Goal: Task Accomplishment & Management: Complete application form

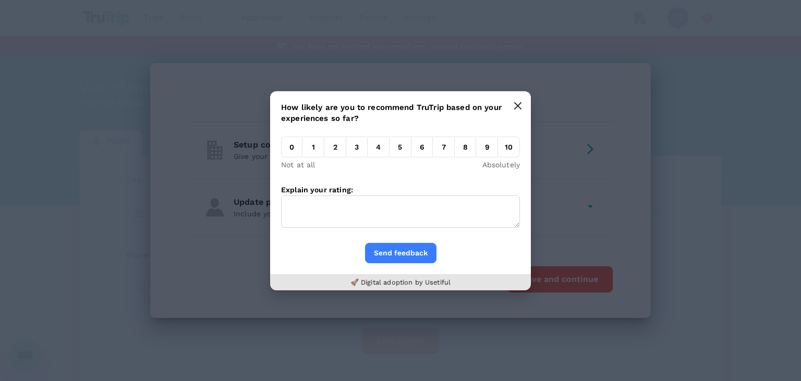
type input "undefined, undefined (any)"
click at [517, 109] on icon "button" at bounding box center [517, 106] width 8 height 8
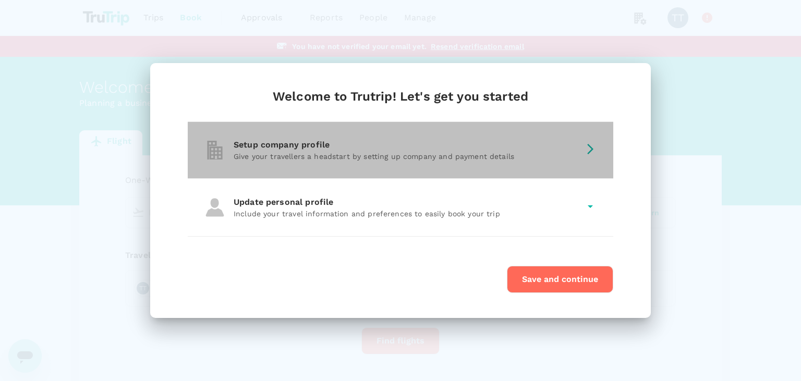
click at [501, 144] on div "Setup company profile" at bounding box center [407, 145] width 346 height 13
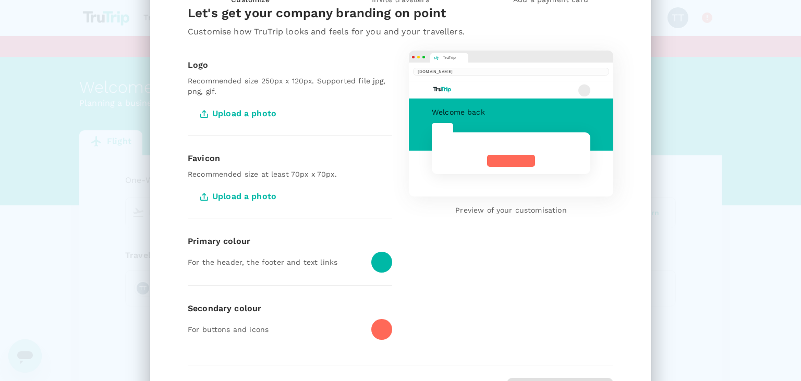
scroll to position [132, 0]
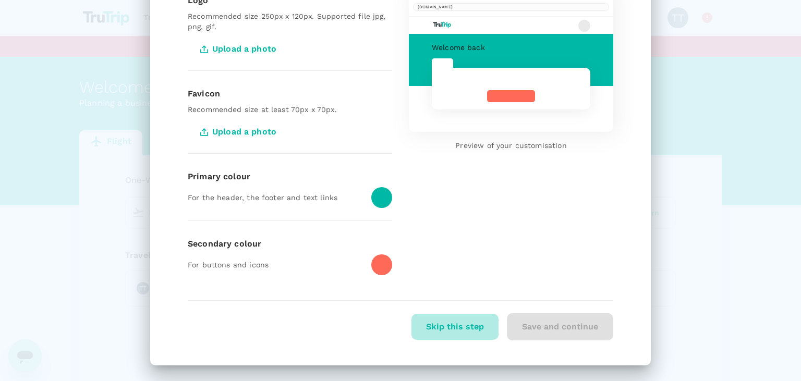
click at [472, 328] on button "Skip this step" at bounding box center [454, 327] width 87 height 26
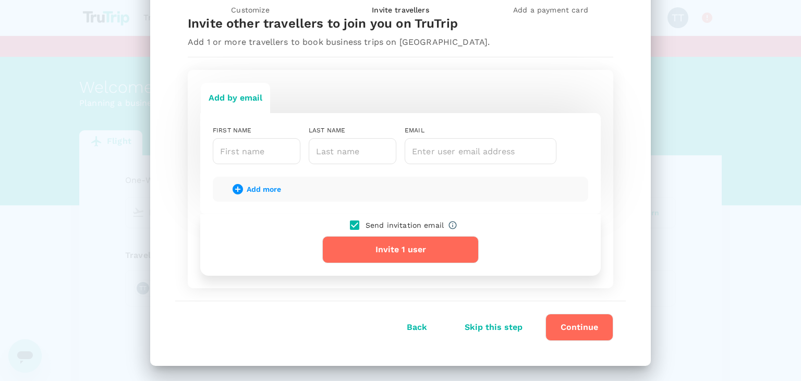
scroll to position [57, 0]
click at [505, 325] on button "Skip this step" at bounding box center [493, 327] width 87 height 26
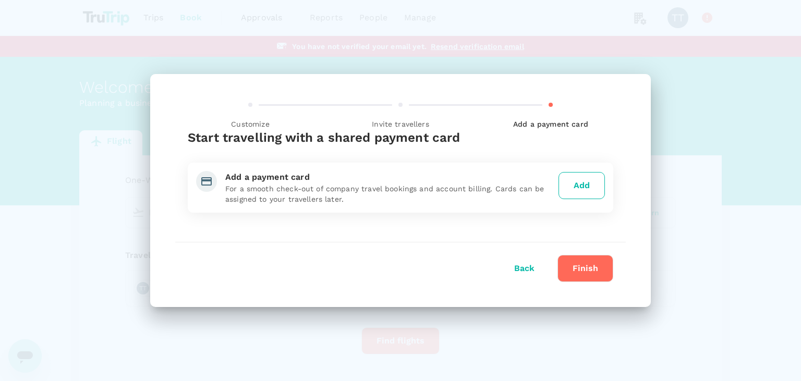
scroll to position [0, 0]
click at [570, 270] on button "Finish" at bounding box center [585, 268] width 56 height 27
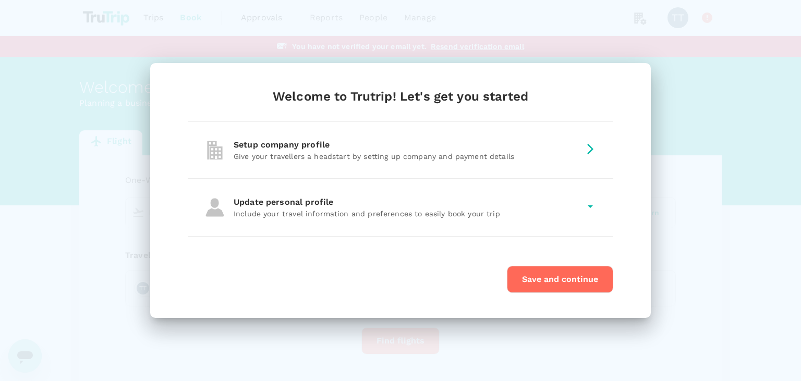
click at [504, 222] on div "Update personal profile Include your travel information and preferences to easi…" at bounding box center [400, 207] width 425 height 57
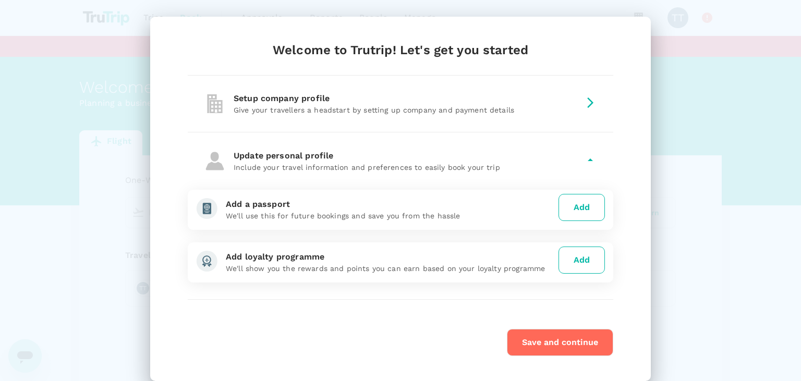
click at [547, 339] on button "Save and continue" at bounding box center [560, 342] width 106 height 27
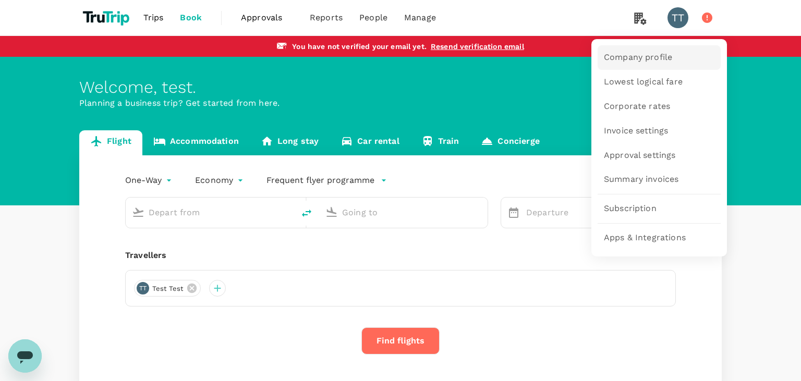
click at [643, 55] on span "Company profile" at bounding box center [638, 58] width 68 height 12
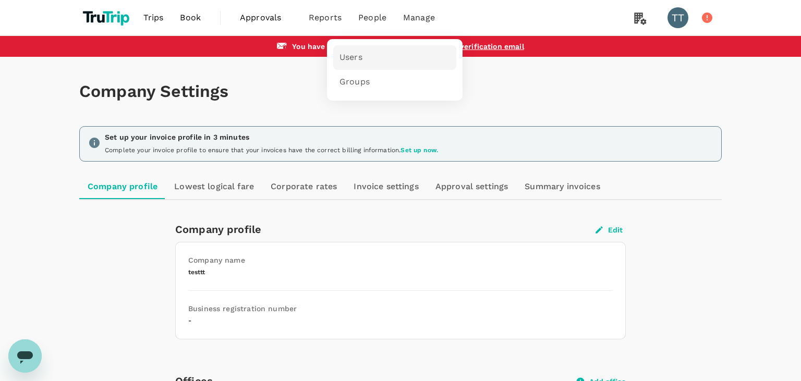
click at [368, 56] on link "Users" at bounding box center [394, 57] width 123 height 25
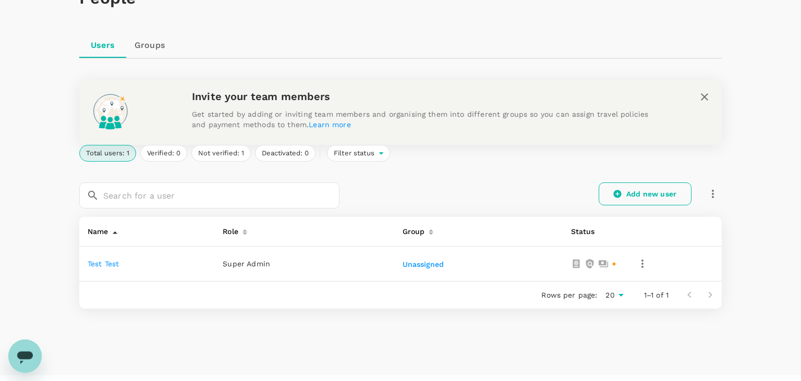
scroll to position [108, 0]
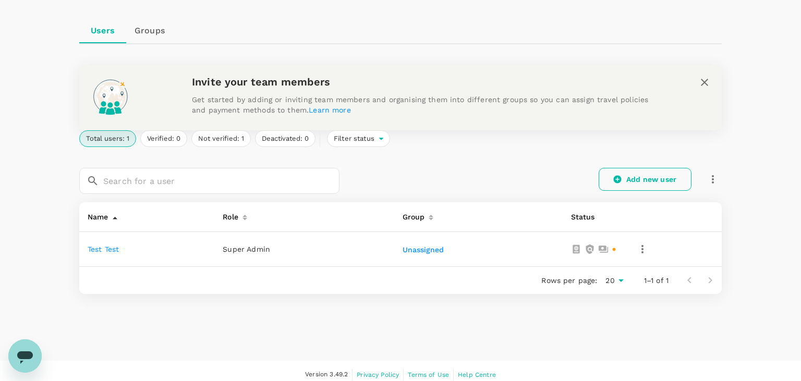
click at [633, 174] on link "Add new user" at bounding box center [644, 179] width 93 height 23
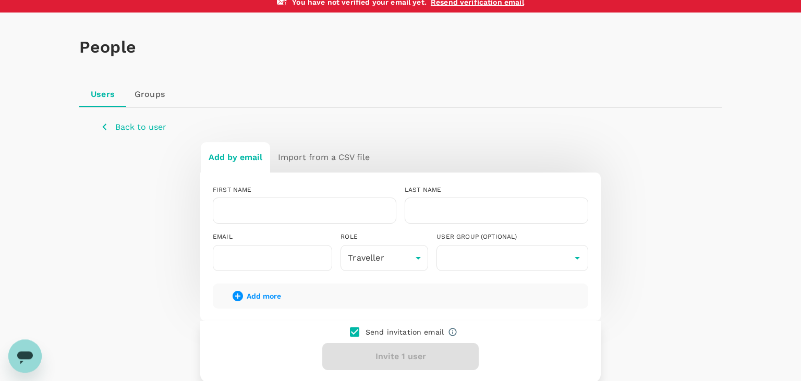
scroll to position [141, 0]
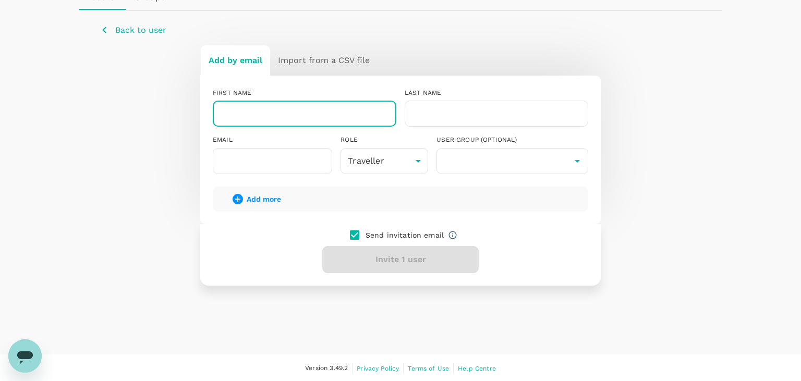
click at [308, 118] on input "text" at bounding box center [304, 114] width 183 height 26
type input "yrdy"
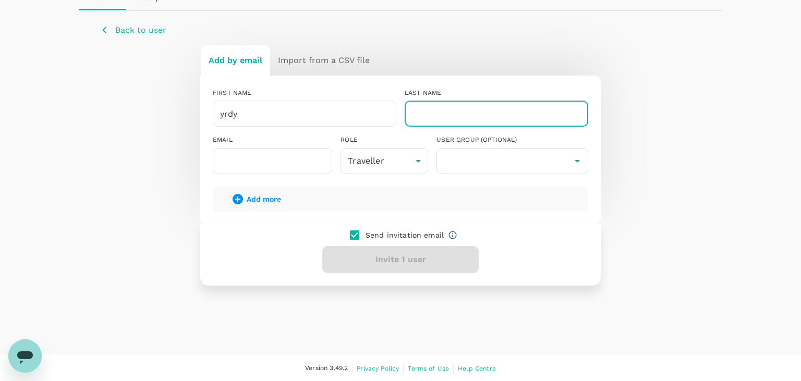
click at [433, 116] on input "text" at bounding box center [496, 114] width 183 height 26
type input "yrdy"
click at [285, 159] on input "text" at bounding box center [272, 161] width 119 height 26
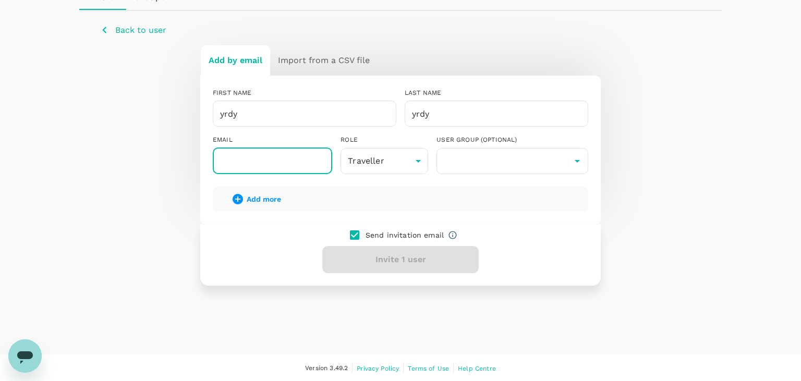
paste input "bogeci1646@jobzyy.com"
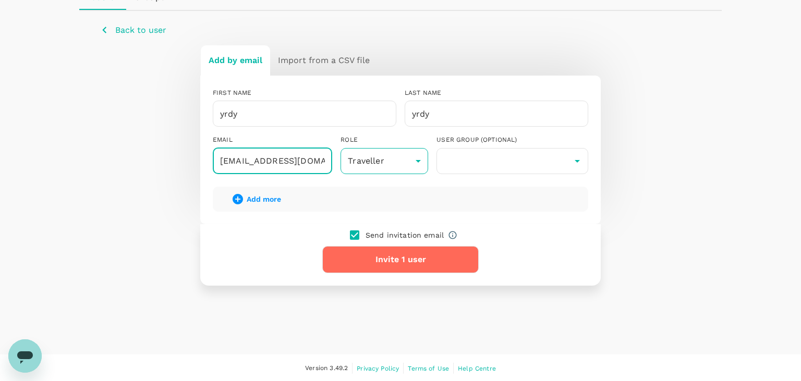
type input "bogeci1646@jobzyy.com"
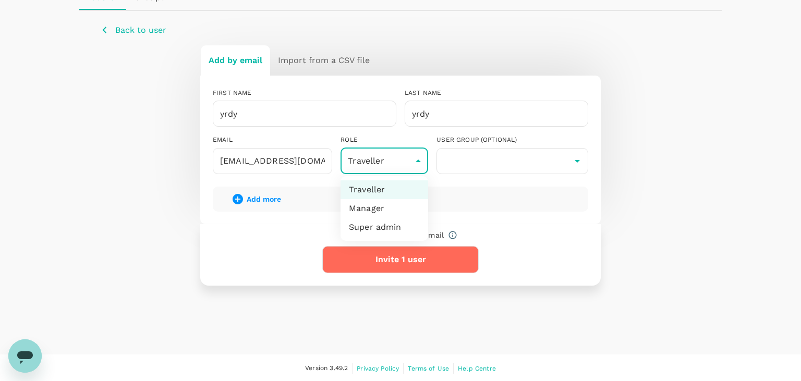
click at [381, 159] on body "Trips Book Approvals 0 Reports People Manage TT You have not verified your emai…" at bounding box center [400, 120] width 801 height 523
click at [381, 159] on div at bounding box center [400, 190] width 801 height 381
click at [406, 166] on body "Trips Book Approvals 0 Reports People Manage TT You have not verified your emai…" at bounding box center [400, 120] width 801 height 523
click at [403, 224] on li "Super admin" at bounding box center [384, 227] width 88 height 19
type input "super-admin"
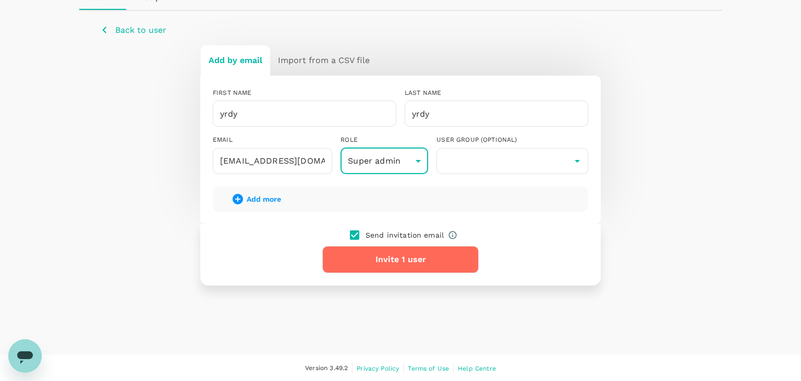
click at [422, 261] on button "Invite 1 user" at bounding box center [400, 259] width 156 height 27
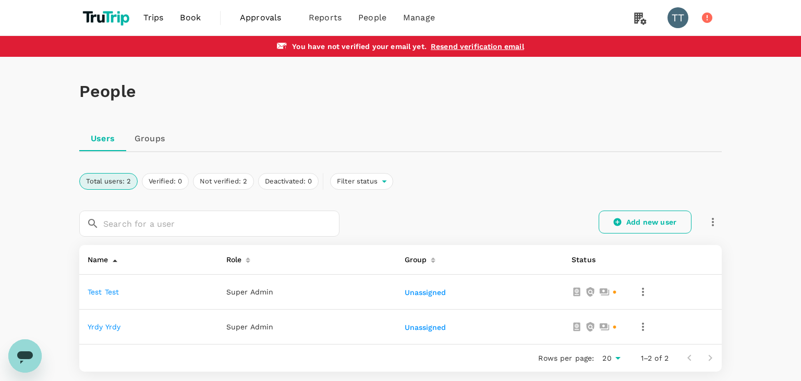
click at [625, 226] on link "Add new user" at bounding box center [644, 222] width 93 height 23
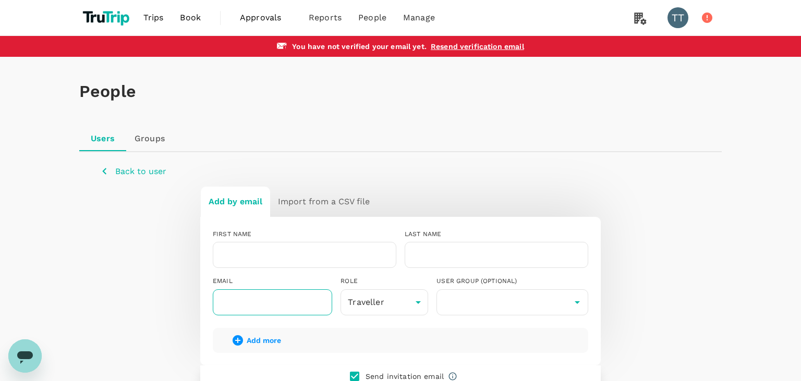
click at [291, 307] on input "text" at bounding box center [272, 302] width 119 height 26
paste input "bijimo8342@colimarl.com"
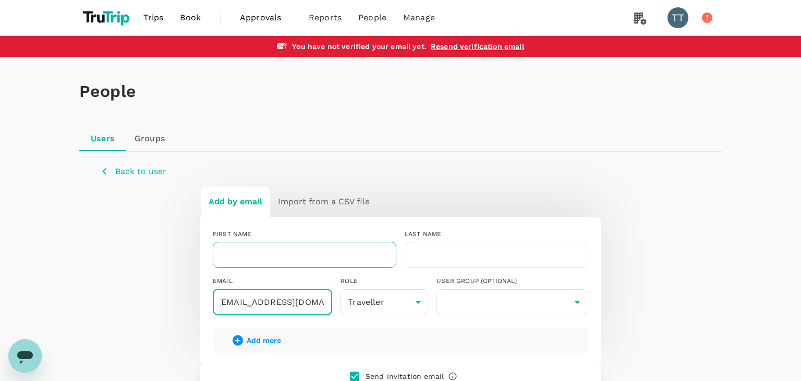
type input "bijimo8342@colimarl.com"
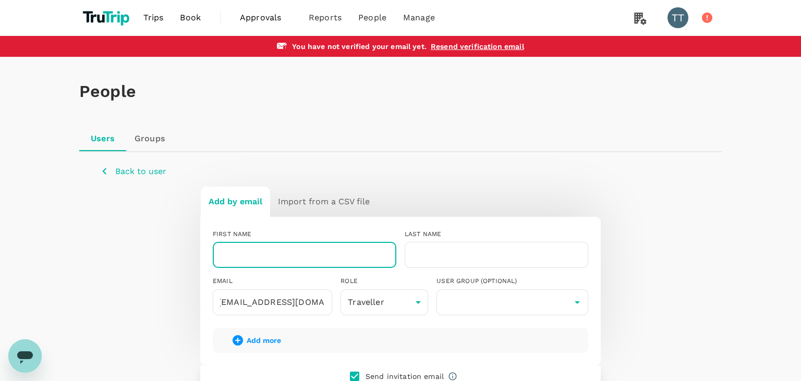
click at [300, 258] on input "text" at bounding box center [304, 255] width 183 height 26
click at [345, 260] on input "test" at bounding box center [304, 255] width 183 height 26
type input "sss"
click at [439, 255] on input "text" at bounding box center [496, 255] width 183 height 26
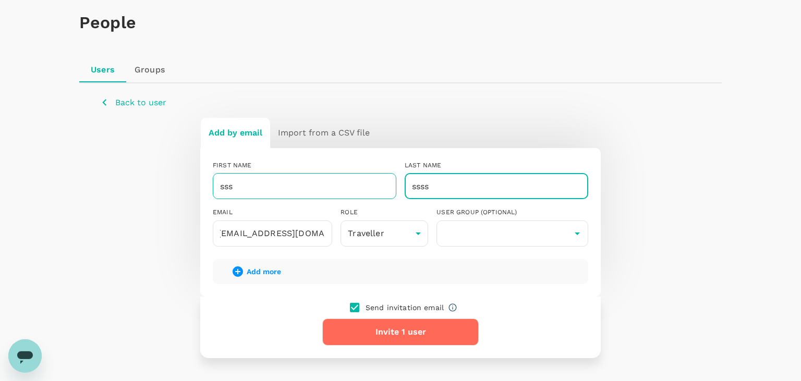
scroll to position [110, 0]
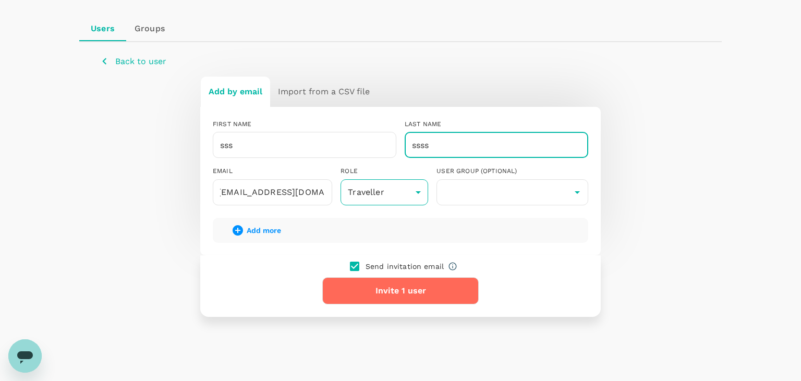
type input "ssss"
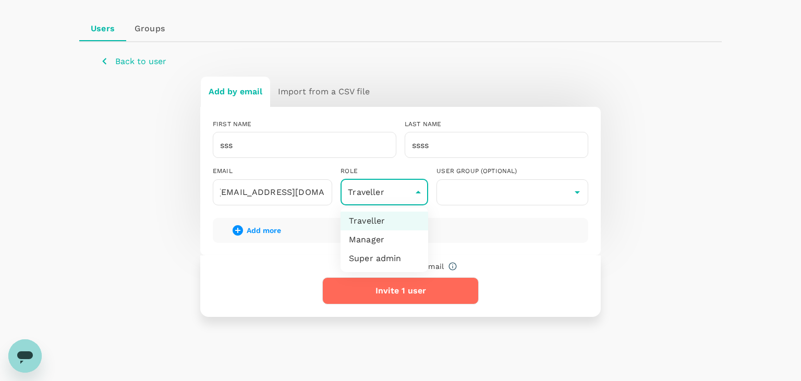
click at [396, 194] on body "Trips Book Approvals 0 Reports People Manage TT You have not verified your emai…" at bounding box center [400, 151] width 801 height 523
click at [395, 220] on li "Traveller" at bounding box center [384, 221] width 88 height 19
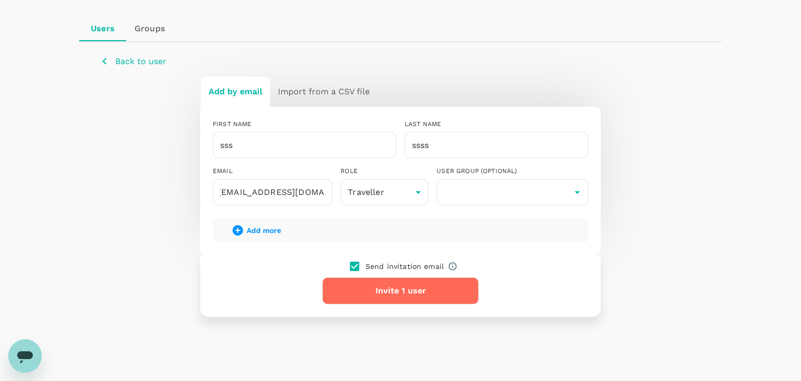
click at [48, 145] on div "People Users Groups Back to user Add by email Import from a CSV file FIRST NAME…" at bounding box center [400, 166] width 801 height 439
click at [399, 278] on button "Invite 1 user" at bounding box center [400, 290] width 156 height 27
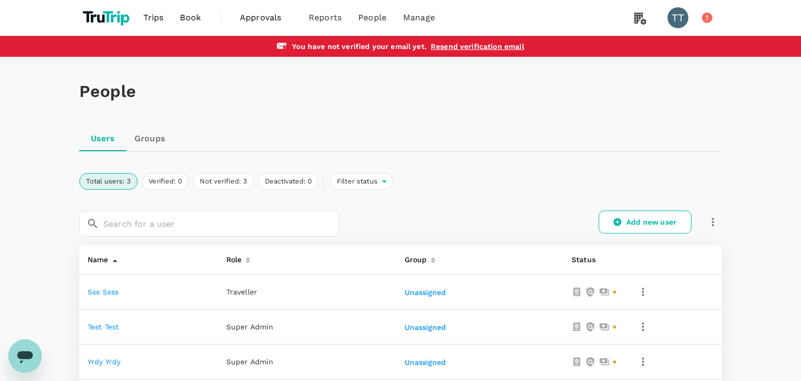
click at [0, 229] on div "People Users Groups Total users: 3 Verified: 0 Not verified: 3 Deactivated: 0 F…" at bounding box center [400, 265] width 801 height 417
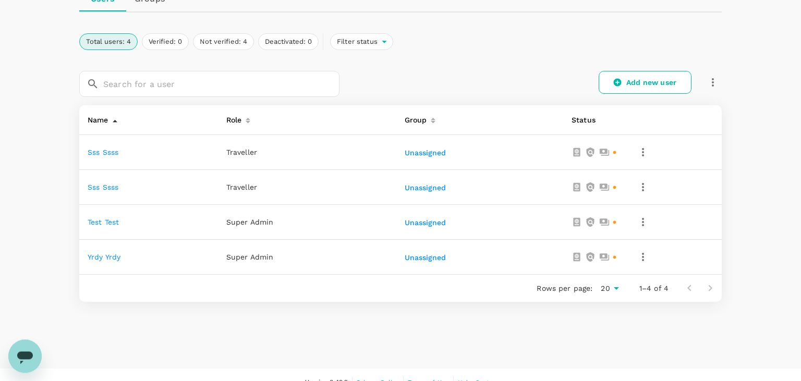
scroll to position [154, 0]
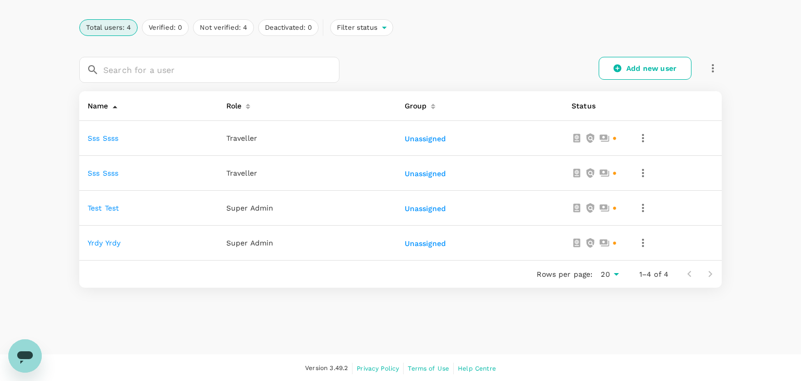
click at [54, 213] on div "People Users Groups Total users: 4 Verified: 0 Not verified: 4 Deactivated: 0 F…" at bounding box center [400, 128] width 801 height 451
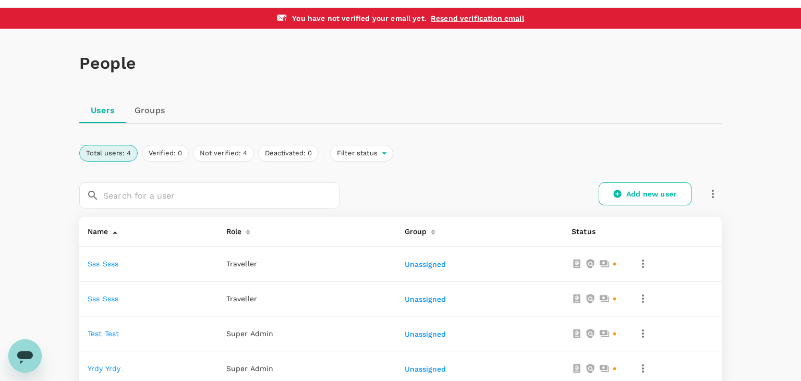
scroll to position [154, 0]
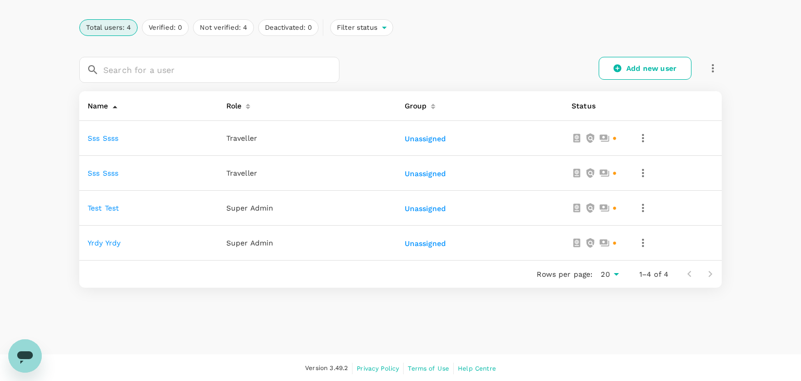
click at [644, 173] on icon "button" at bounding box center [642, 173] width 13 height 13
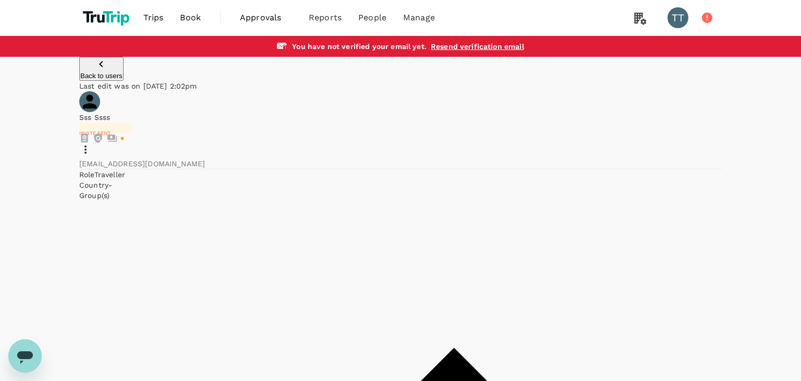
click at [95, 70] on icon "button" at bounding box center [101, 64] width 13 height 13
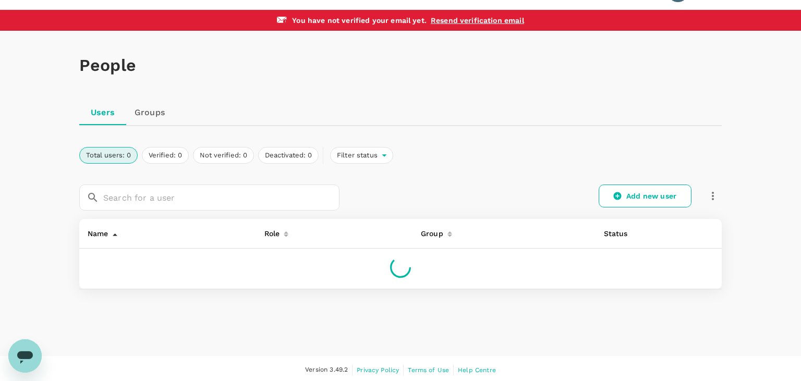
scroll to position [28, 0]
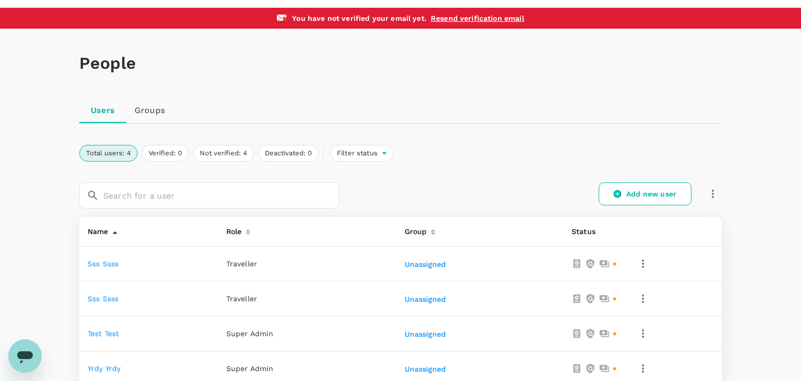
click at [113, 265] on link "sss ssss" at bounding box center [103, 264] width 31 height 8
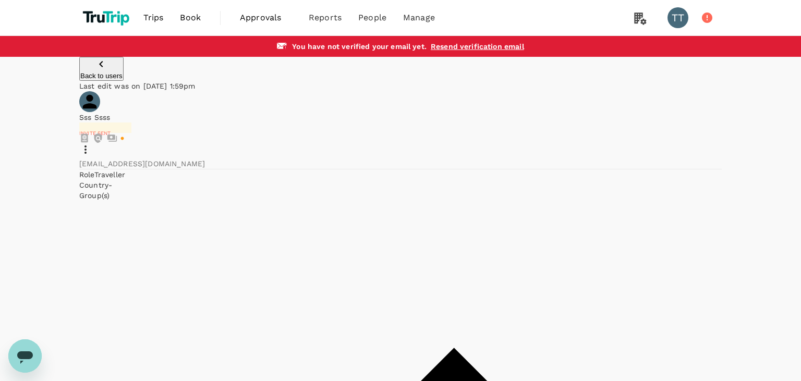
click at [92, 143] on icon at bounding box center [85, 149] width 13 height 13
click at [101, 79] on p "Back to users" at bounding box center [101, 76] width 42 height 8
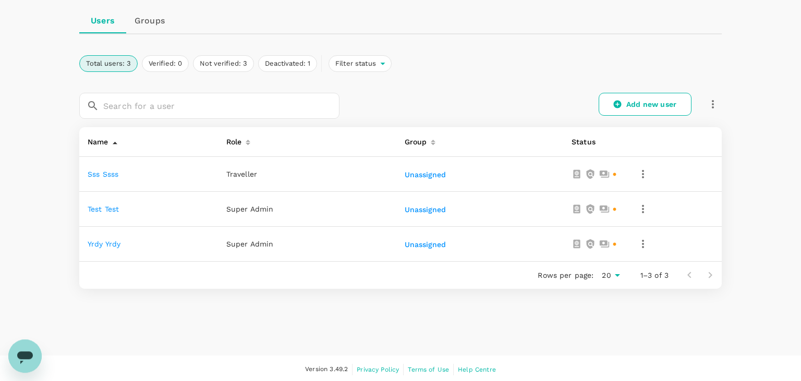
scroll to position [119, 0]
click at [658, 101] on link "Add new user" at bounding box center [644, 103] width 93 height 23
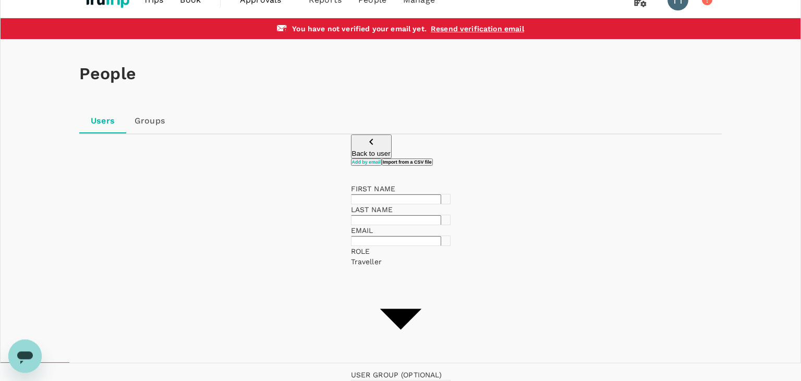
scroll to position [55, 0]
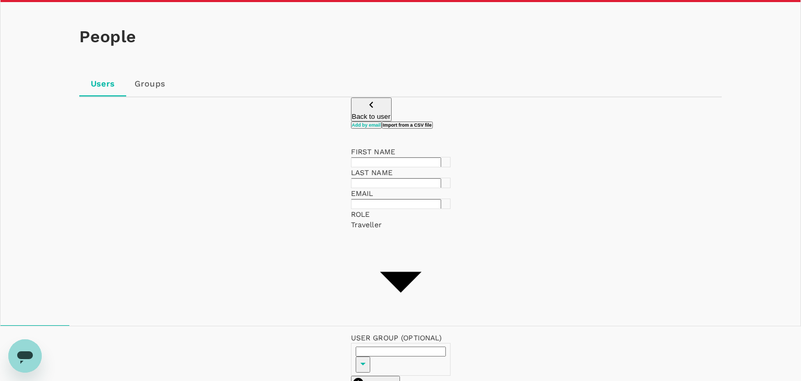
click at [351, 209] on input "text" at bounding box center [396, 204] width 90 height 10
paste input "xotepar303@fursee.com"
type input "xotepar303@fursee.com"
click at [351, 167] on input "text" at bounding box center [396, 162] width 90 height 10
type input "test"
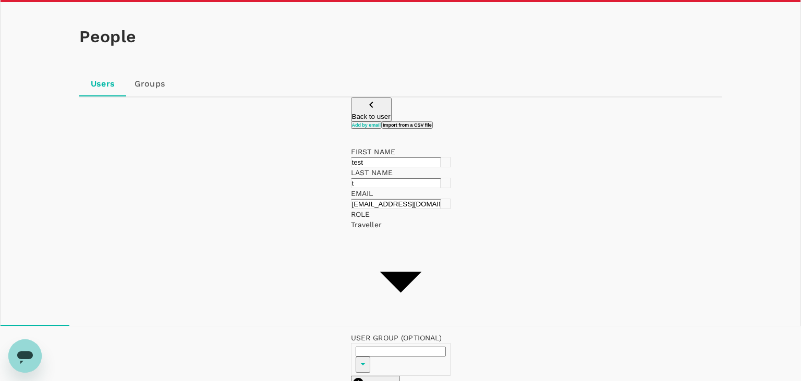
click at [441, 188] on input "t" at bounding box center [396, 183] width 90 height 10
type input "test"
click at [446, 347] on input "text" at bounding box center [401, 352] width 90 height 10
drag, startPoint x: 8, startPoint y: 128, endPoint x: 84, endPoint y: 159, distance: 82.1
click at [13, 129] on div "People Users Groups Back to user Add by email Import from a CSV file FIRST NAME…" at bounding box center [400, 229] width 801 height 455
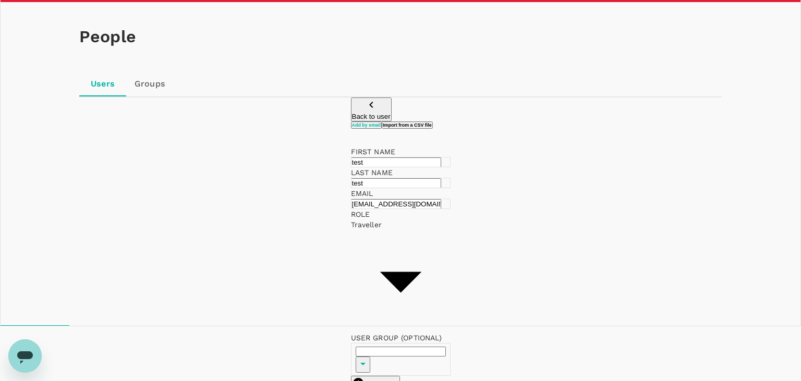
click at [0, 174] on div "People Users Groups Back to user Add by email Import from a CSV file FIRST NAME…" at bounding box center [400, 233] width 801 height 463
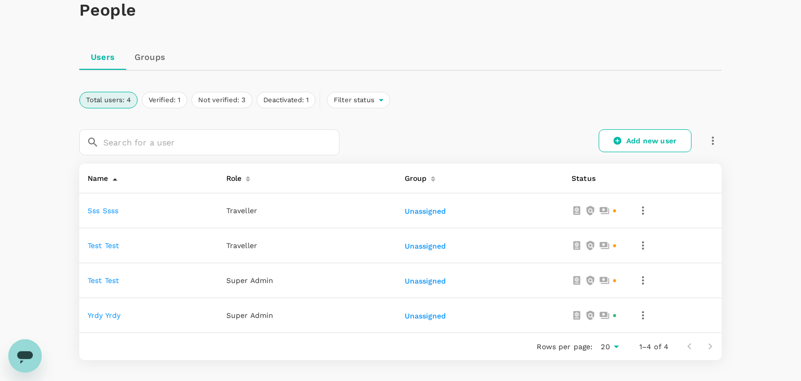
scroll to position [83, 0]
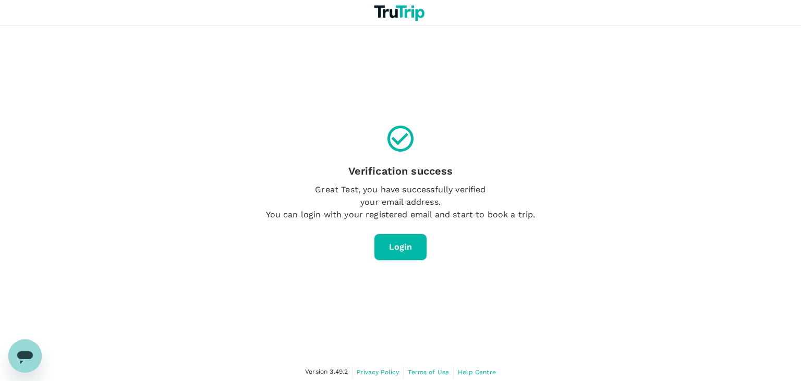
click at [505, 247] on div "Verification success Great Test, you have successfully verified your email addr…" at bounding box center [400, 192] width 801 height 333
click at [416, 248] on link "Login" at bounding box center [401, 247] width 54 height 27
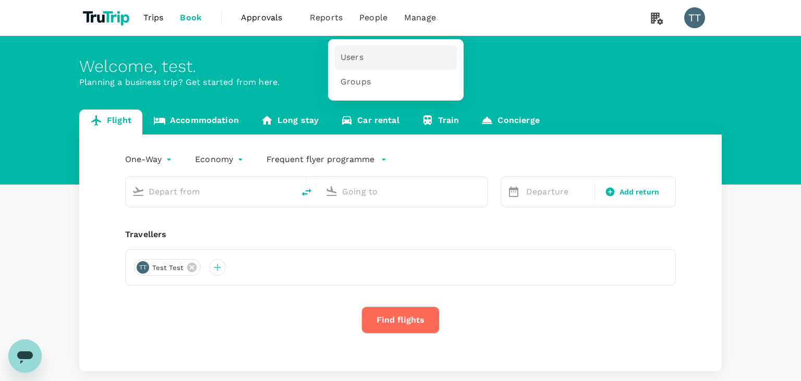
click at [368, 60] on link "Users" at bounding box center [395, 57] width 123 height 25
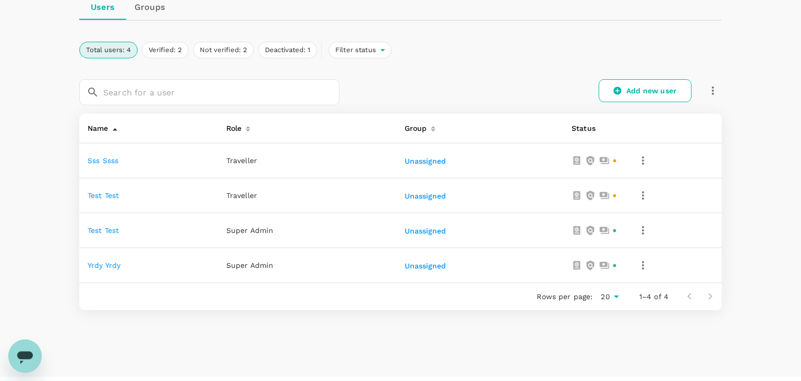
scroll to position [117, 0]
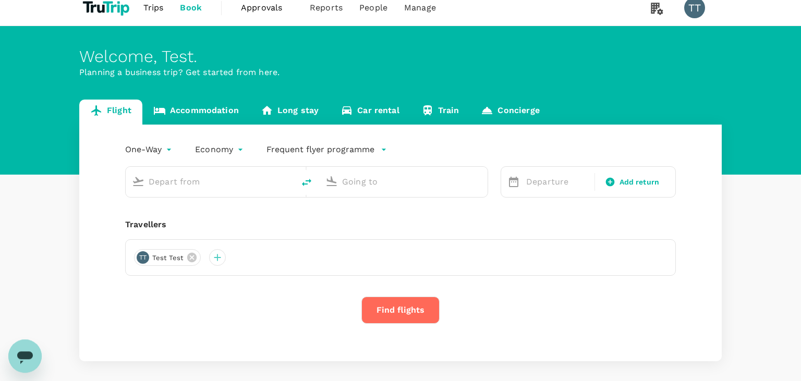
scroll to position [4, 0]
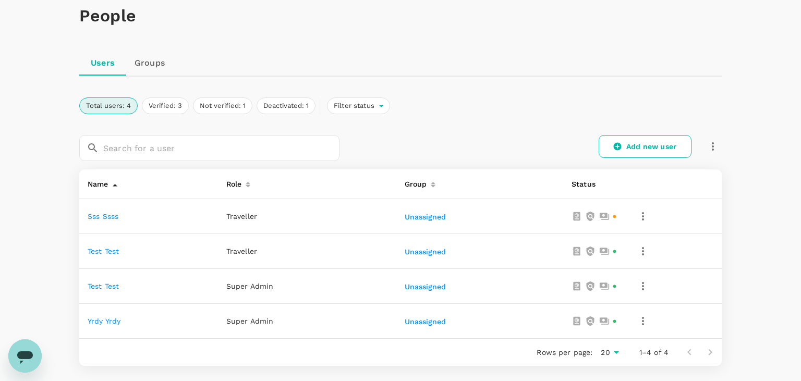
scroll to position [63, 0]
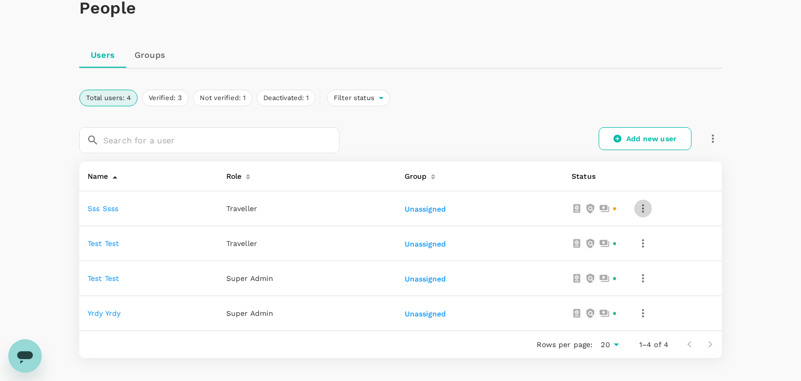
click at [642, 207] on icon "button" at bounding box center [642, 208] width 13 height 13
click at [111, 208] on div at bounding box center [400, 190] width 801 height 381
click at [104, 208] on link "sss ssss" at bounding box center [103, 208] width 31 height 8
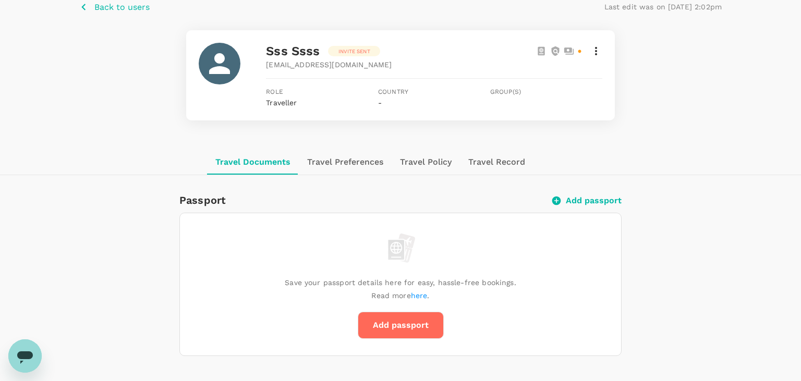
click at [597, 53] on icon at bounding box center [596, 51] width 13 height 13
click at [597, 53] on div at bounding box center [400, 190] width 801 height 381
click at [568, 52] on icon at bounding box center [568, 50] width 9 height 7
click at [497, 56] on div "sss ssss Invite sent" at bounding box center [434, 51] width 336 height 17
click at [605, 46] on div "sss ssss Invite sent [EMAIL_ADDRESS][DOMAIN_NAME] Role Traveller Country - Grou…" at bounding box center [400, 75] width 428 height 90
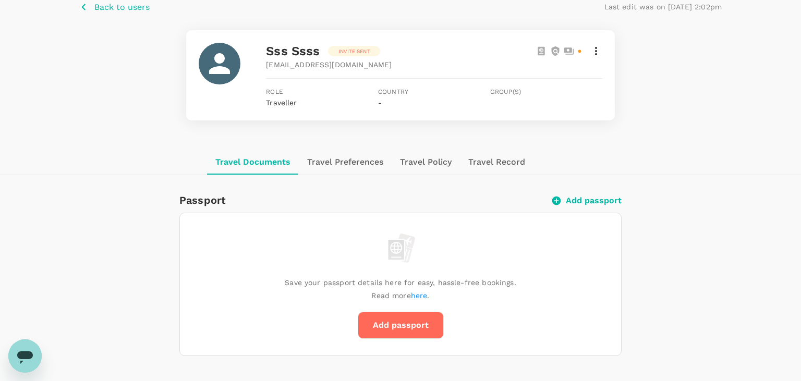
click at [596, 47] on icon at bounding box center [596, 51] width 13 height 13
click at [562, 104] on span "Deactivate this user" at bounding box center [551, 102] width 83 height 13
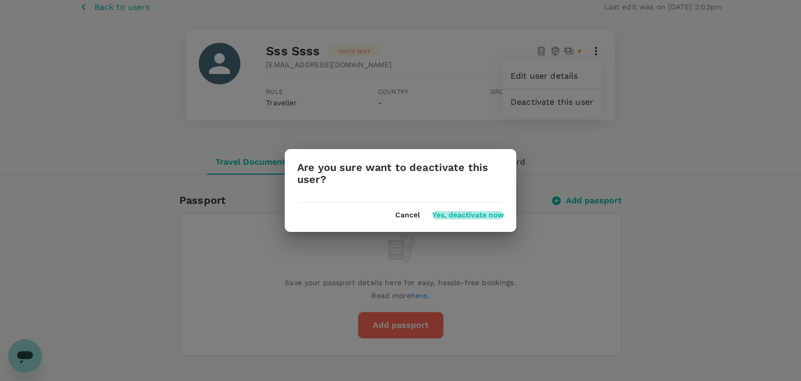
click at [458, 216] on button "Yes, deactivate now" at bounding box center [467, 215] width 71 height 8
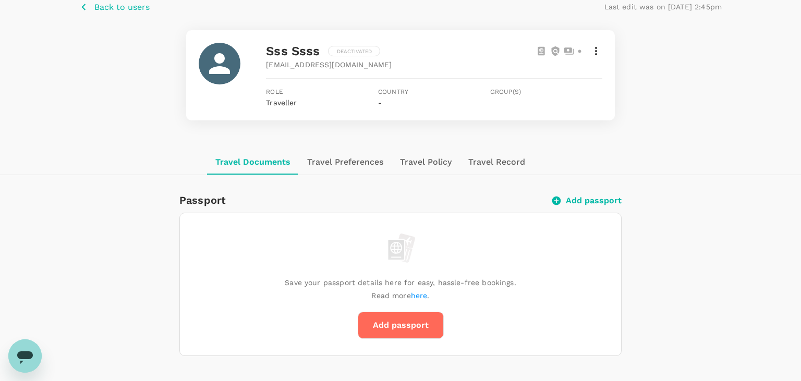
click at [594, 50] on icon at bounding box center [596, 51] width 13 height 13
click at [592, 51] on div at bounding box center [400, 190] width 801 height 381
click at [592, 51] on icon at bounding box center [596, 51] width 13 height 13
click at [102, 5] on div at bounding box center [400, 190] width 801 height 381
click at [92, 9] on button "Back to users" at bounding box center [114, 7] width 70 height 13
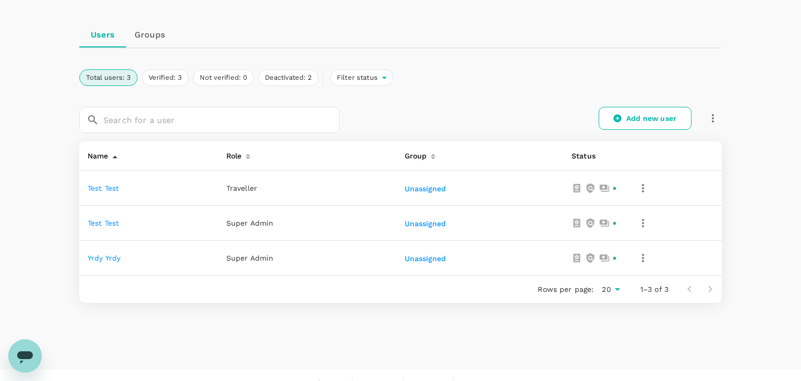
scroll to position [98, 0]
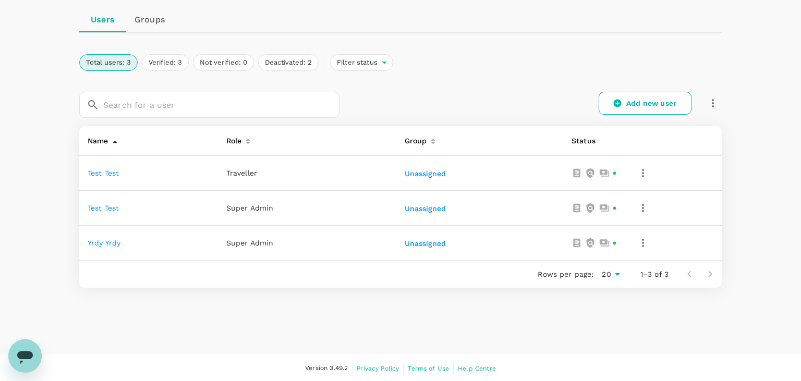
click at [629, 114] on div "Add new user" at bounding box center [530, 98] width 382 height 39
click at [628, 107] on link "Add new user" at bounding box center [644, 103] width 93 height 23
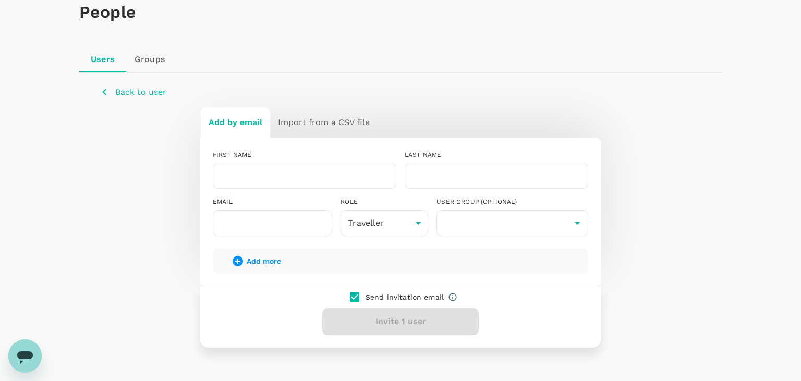
scroll to position [120, 0]
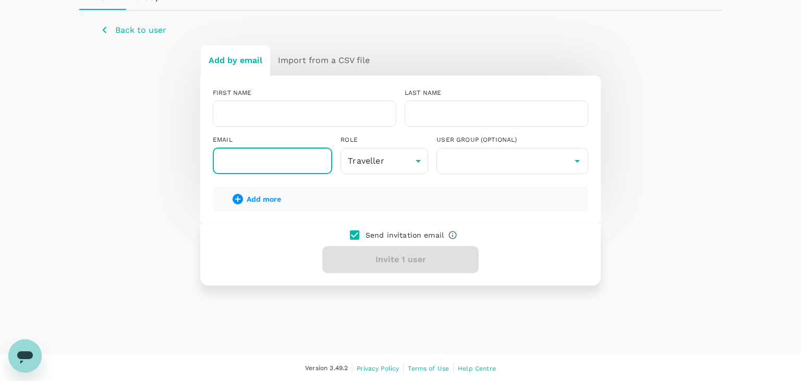
click at [262, 165] on input "text" at bounding box center [272, 161] width 119 height 26
paste input "[EMAIL_ADDRESS][DOMAIN_NAME]"
type input "[EMAIL_ADDRESS][DOMAIN_NAME]"
click at [414, 256] on div "Send invitation email Invite 1 user" at bounding box center [400, 255] width 400 height 62
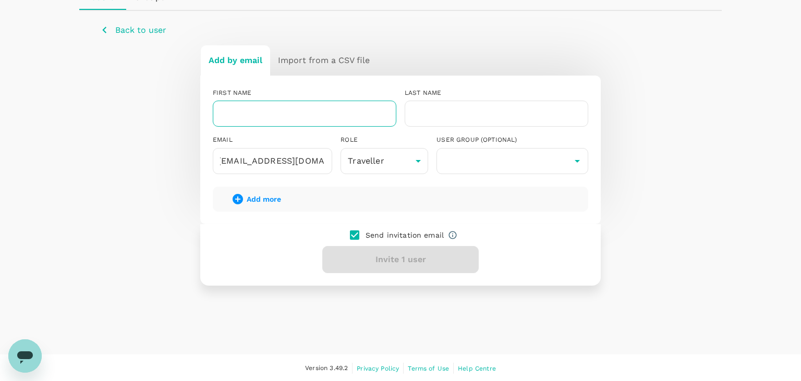
click at [347, 121] on input "text" at bounding box center [304, 114] width 183 height 26
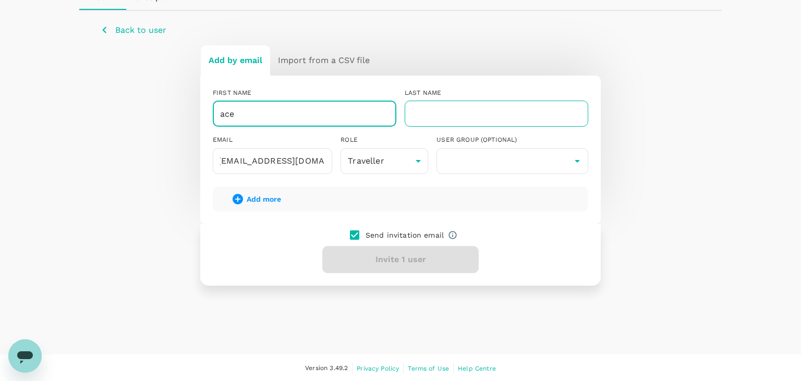
type input "ace"
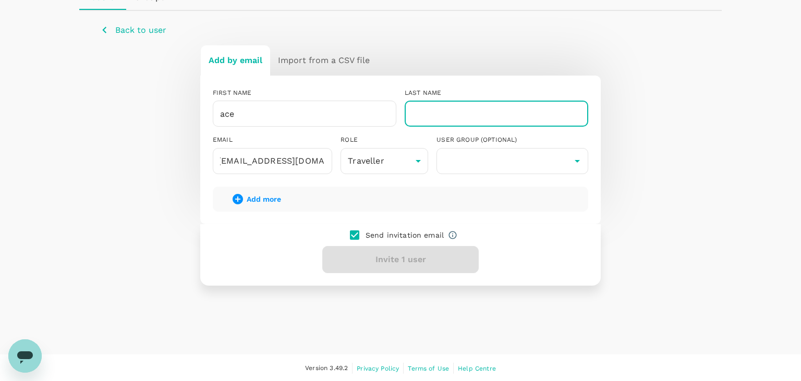
click at [491, 107] on input "text" at bounding box center [496, 114] width 183 height 26
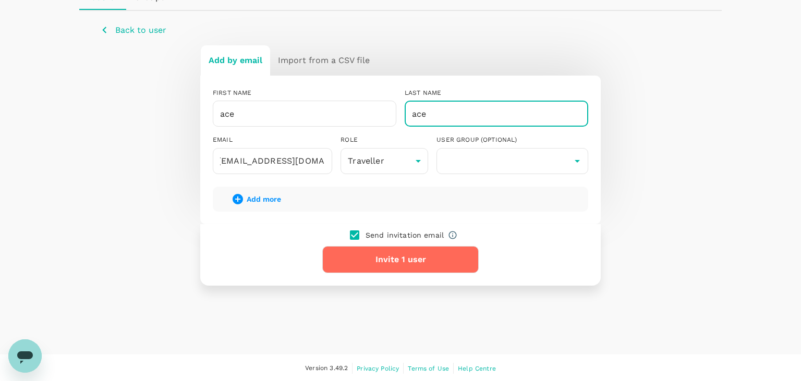
type input "ace"
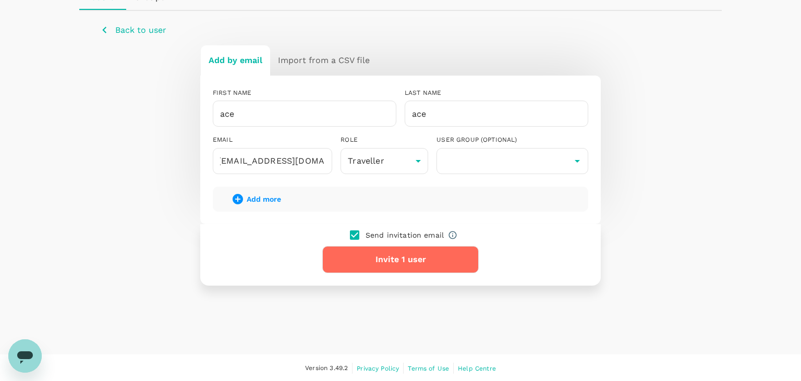
drag, startPoint x: 5, startPoint y: 136, endPoint x: 245, endPoint y: 189, distance: 245.6
click at [8, 136] on div "People Users Groups Back to user Add by email Import from a CSV file FIRST NAME…" at bounding box center [400, 135] width 801 height 439
click at [369, 258] on button "Invite 1 user" at bounding box center [400, 259] width 156 height 27
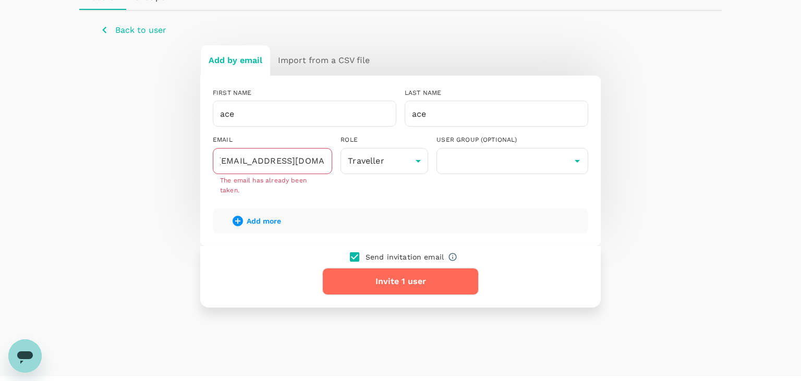
click at [8, 120] on div "People Users Groups Back to user Add by email Import from a CSV file FIRST NAME…" at bounding box center [400, 146] width 801 height 461
drag, startPoint x: 243, startPoint y: 157, endPoint x: 179, endPoint y: 159, distance: 64.1
click at [213, 159] on input "[EMAIL_ADDRESS][DOMAIN_NAME]" at bounding box center [272, 161] width 119 height 26
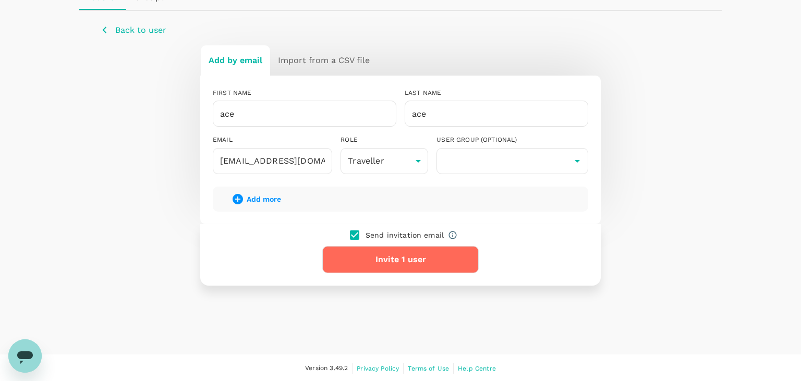
click at [387, 278] on div "Send invitation email Invite 1 user" at bounding box center [400, 255] width 400 height 62
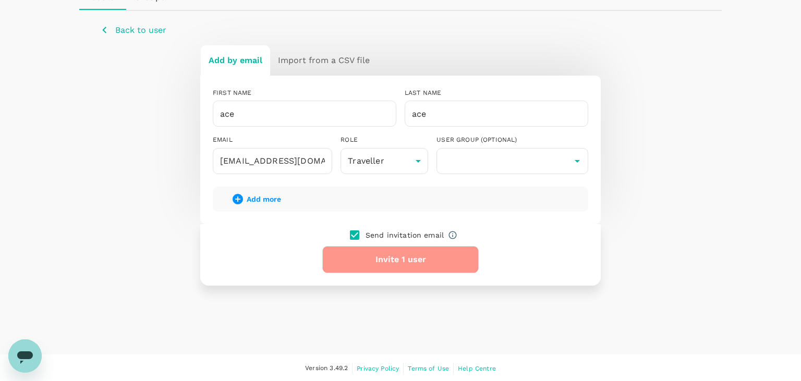
click at [379, 265] on button "Invite 1 user" at bounding box center [400, 259] width 156 height 27
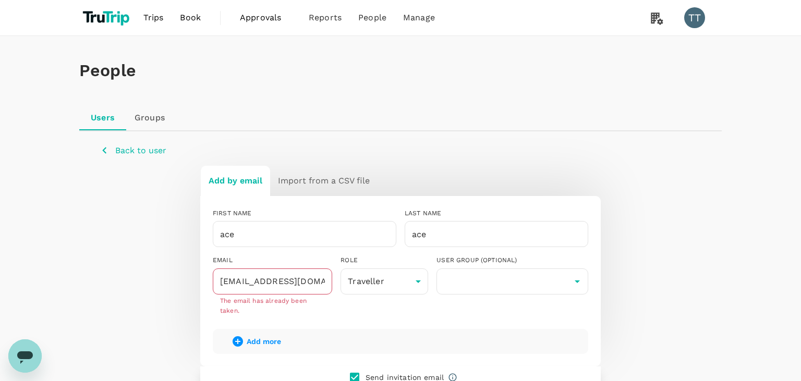
click at [155, 151] on p "Back to user" at bounding box center [140, 150] width 51 height 13
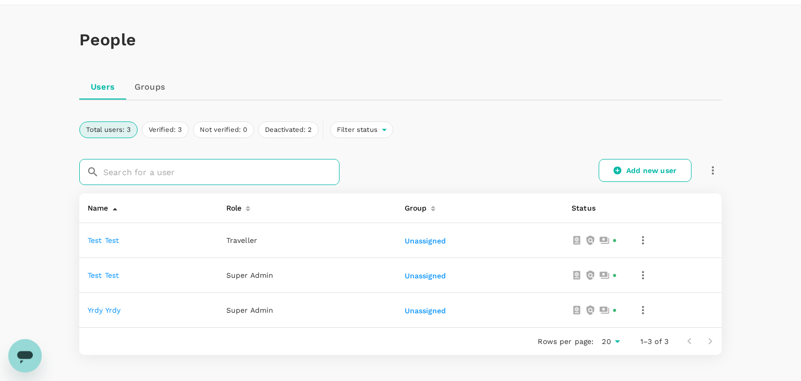
scroll to position [98, 0]
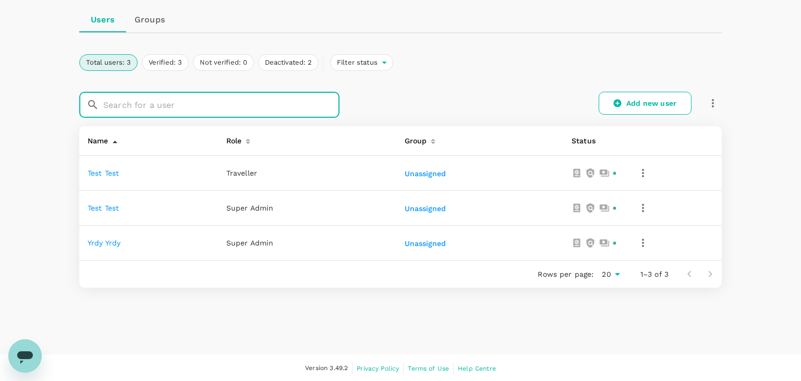
click at [598, 96] on div "Add new user" at bounding box center [537, 103] width 370 height 23
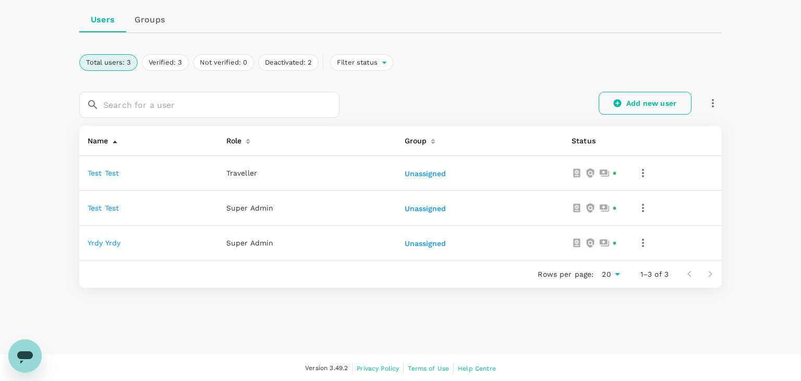
click at [609, 99] on link "Add new user" at bounding box center [644, 103] width 93 height 23
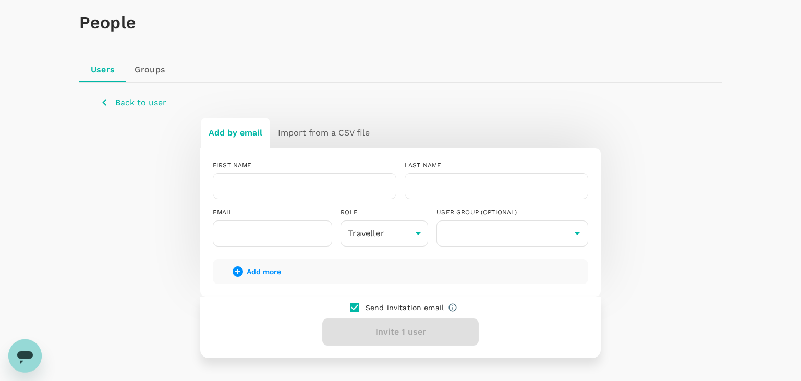
scroll to position [110, 0]
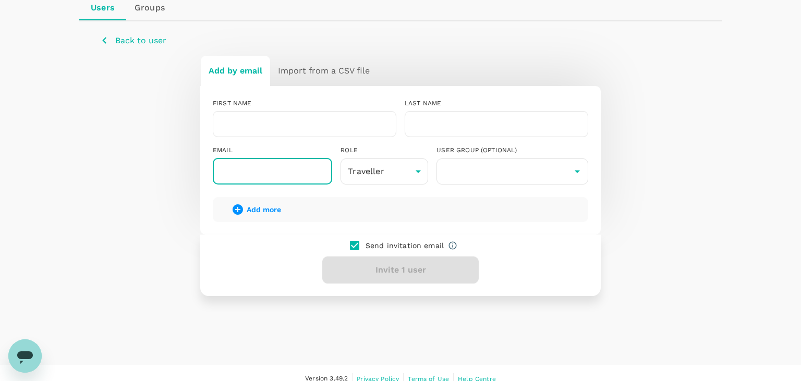
paste input "[EMAIL_ADDRESS][DOMAIN_NAME]"
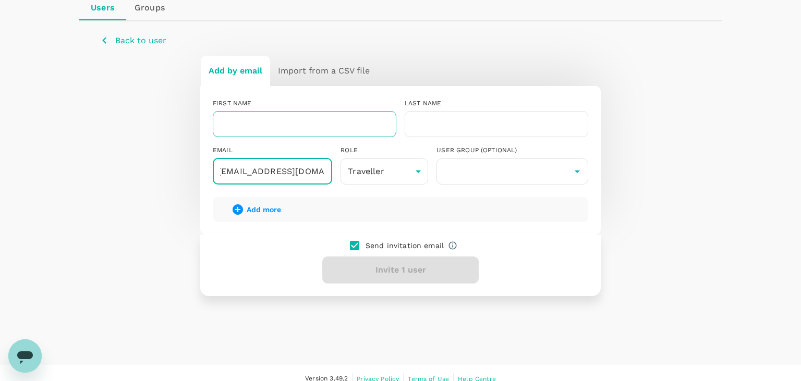
type input "[EMAIL_ADDRESS][DOMAIN_NAME]"
click at [307, 130] on input "text" at bounding box center [304, 124] width 183 height 26
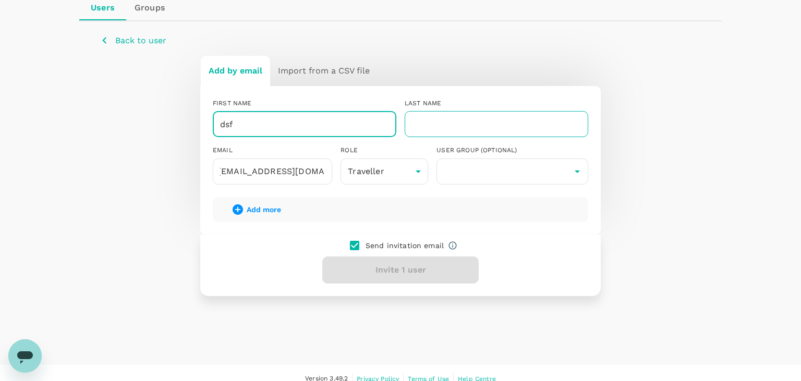
type input "dsf"
click at [456, 120] on input "text" at bounding box center [496, 124] width 183 height 26
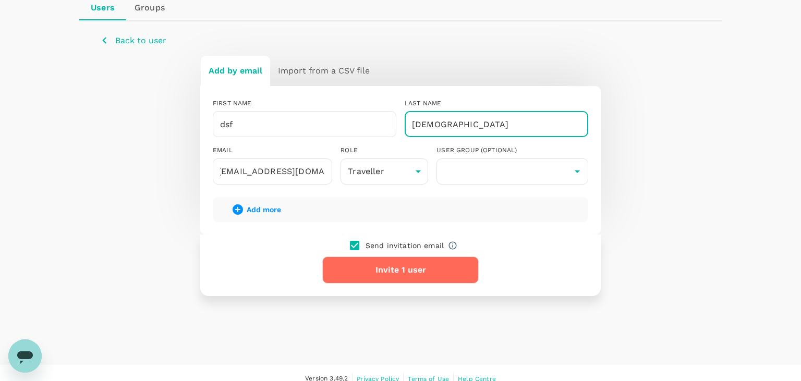
type input "[DEMOGRAPHIC_DATA]"
click at [393, 265] on button "Invite 1 user" at bounding box center [400, 269] width 156 height 27
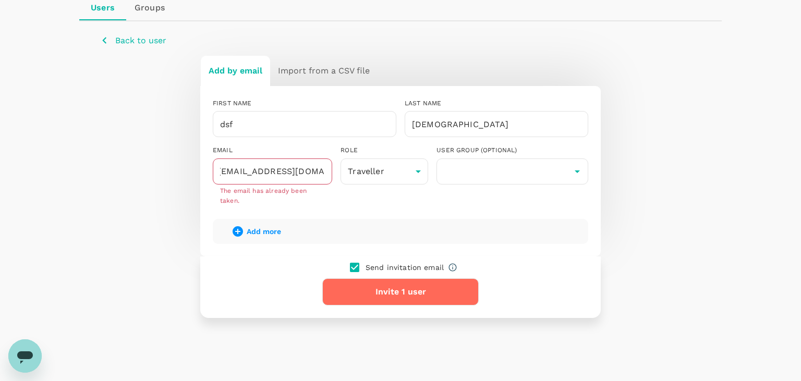
click at [114, 41] on button "Back to user" at bounding box center [133, 40] width 66 height 13
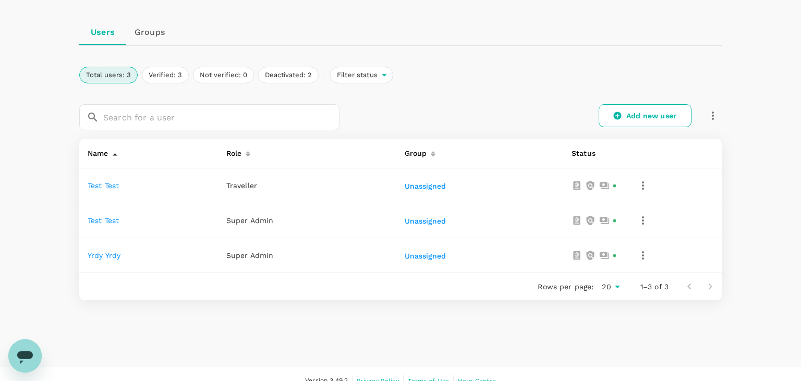
scroll to position [98, 0]
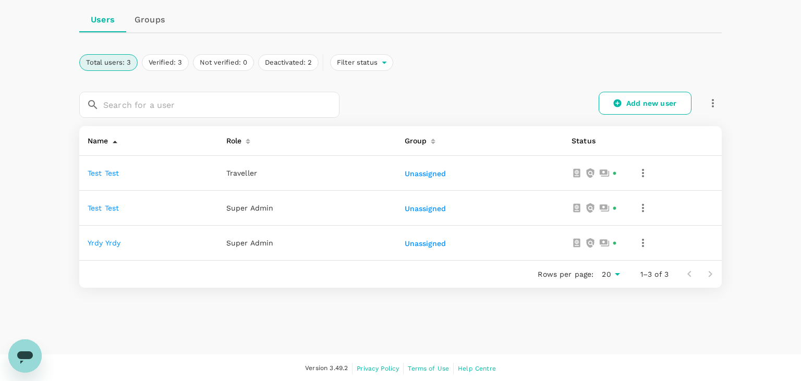
click at [639, 170] on icon "button" at bounding box center [642, 173] width 13 height 13
click at [594, 225] on span "Deactivate this user" at bounding box center [593, 226] width 102 height 13
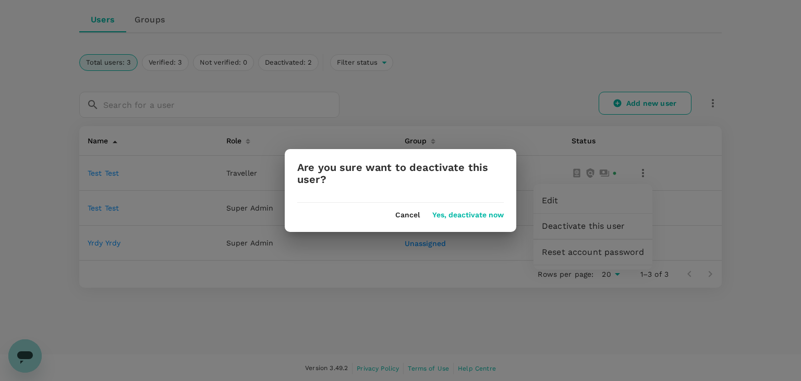
click at [482, 213] on button "Yes, deactivate now" at bounding box center [467, 215] width 71 height 8
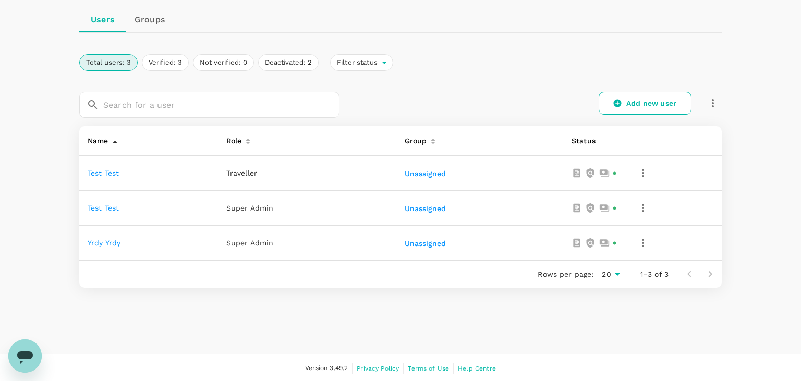
scroll to position [34, 0]
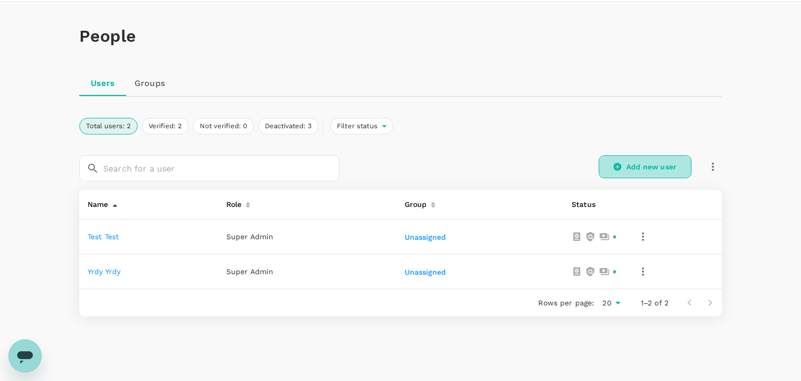
click at [635, 170] on link "Add new user" at bounding box center [644, 166] width 93 height 23
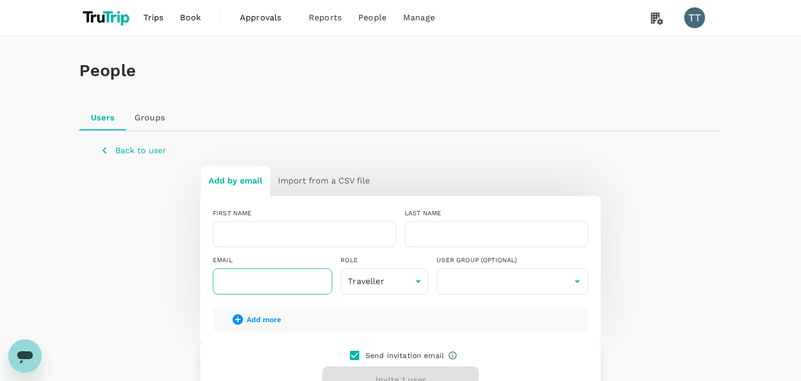
click at [278, 276] on input "text" at bounding box center [272, 281] width 119 height 26
paste input "[EMAIL_ADDRESS][DOMAIN_NAME]"
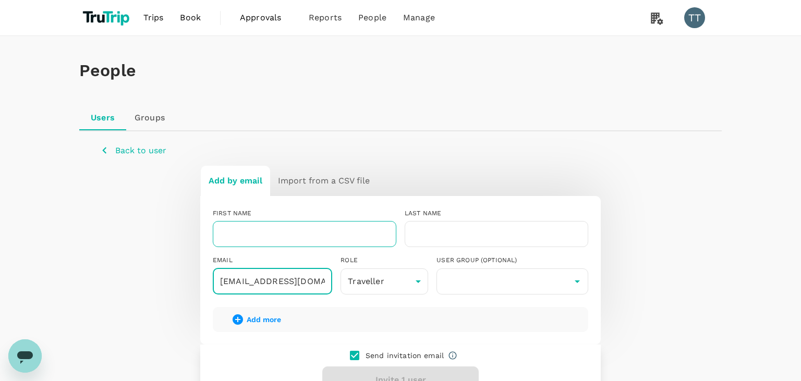
type input "[EMAIL_ADDRESS][DOMAIN_NAME]"
click at [287, 232] on input "text" at bounding box center [304, 234] width 183 height 26
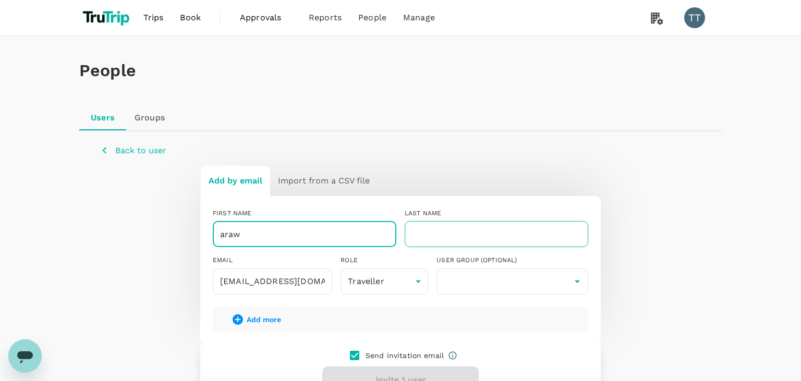
type input "araw"
click at [471, 235] on input "text" at bounding box center [496, 234] width 183 height 26
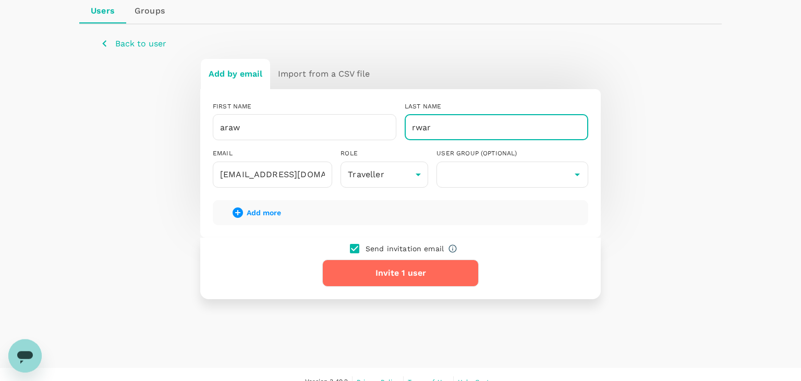
scroll to position [120, 0]
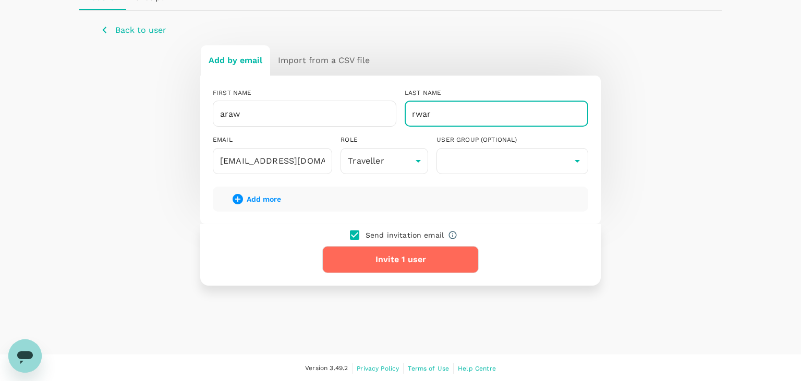
type input "rwar"
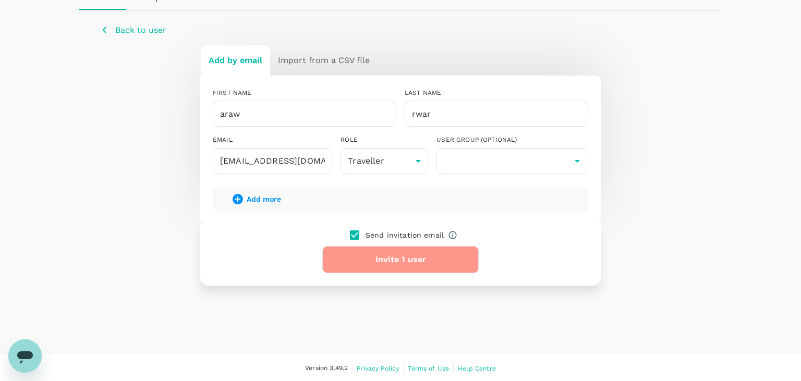
click at [442, 260] on button "Invite 1 user" at bounding box center [400, 259] width 156 height 27
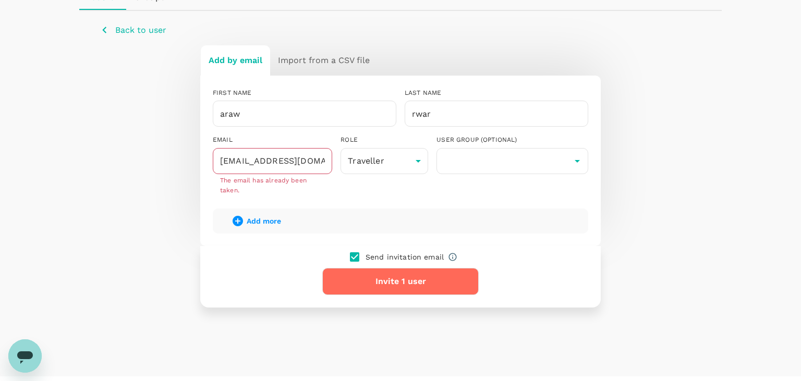
drag, startPoint x: 10, startPoint y: 154, endPoint x: 172, endPoint y: 201, distance: 168.4
click at [13, 155] on div "People Users Groups Back to user Add by email Import from a CSV file FIRST NAME…" at bounding box center [400, 146] width 801 height 461
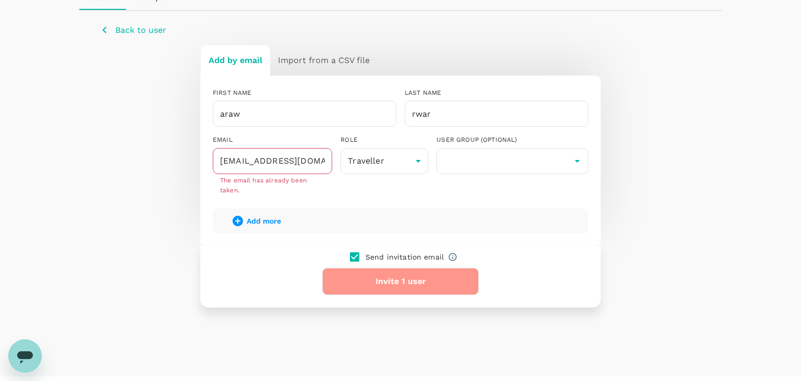
click at [368, 275] on button "Invite 1 user" at bounding box center [400, 281] width 156 height 27
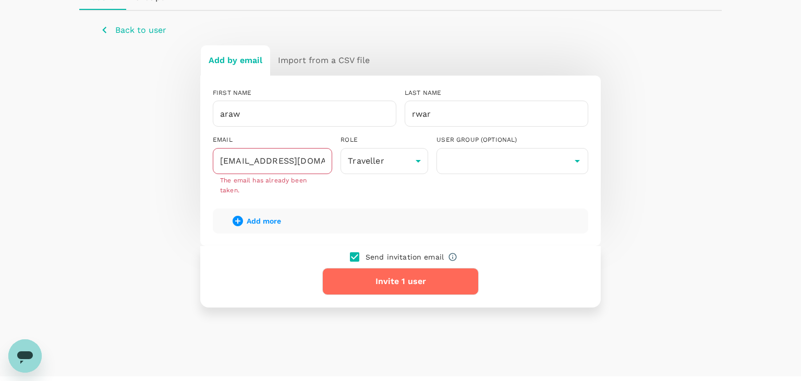
click at [31, 260] on div "People Users Groups Back to user Add by email Import from a CSV file FIRST NAME…" at bounding box center [400, 146] width 801 height 461
click at [143, 35] on p "Back to user" at bounding box center [140, 30] width 51 height 13
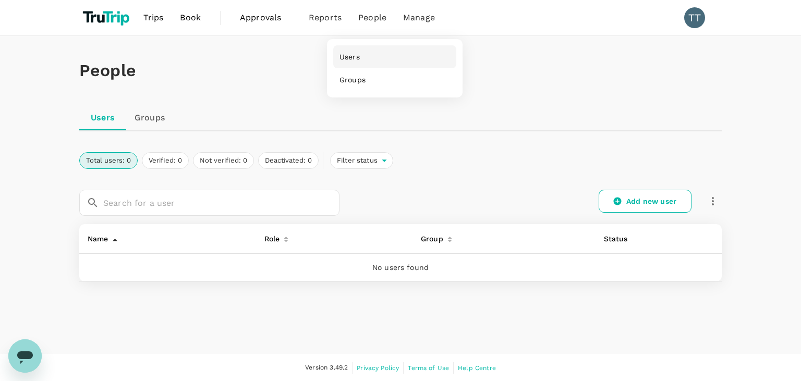
click at [368, 52] on link "Users" at bounding box center [394, 56] width 123 height 23
click at [365, 58] on link "Users" at bounding box center [394, 56] width 123 height 23
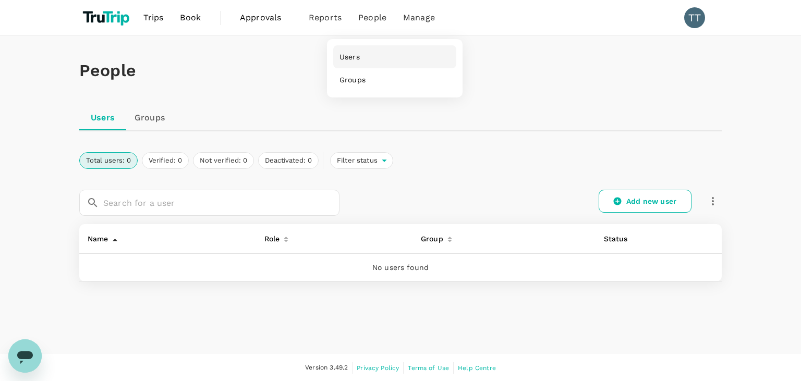
click at [365, 58] on link "Users" at bounding box center [394, 56] width 123 height 23
click at [145, 117] on link "Groups" at bounding box center [149, 117] width 47 height 25
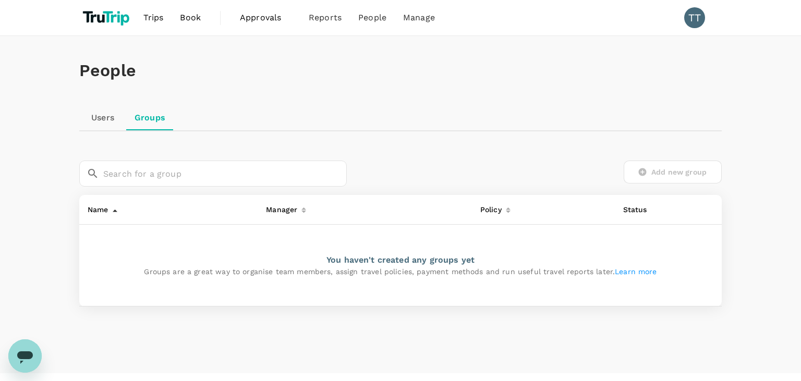
click at [112, 126] on link "Users" at bounding box center [102, 117] width 47 height 25
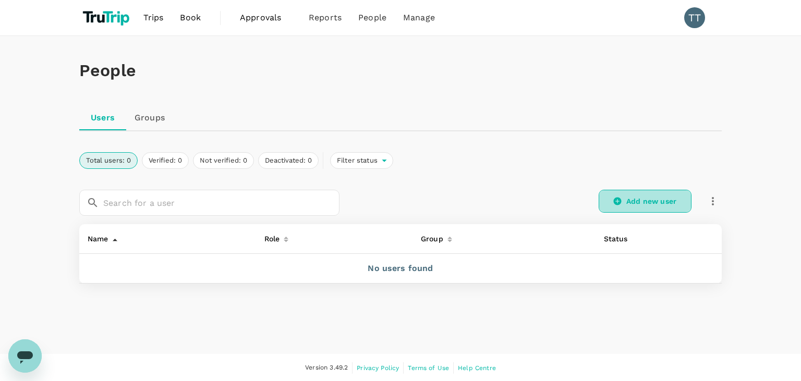
click at [632, 197] on link "Add new user" at bounding box center [644, 201] width 93 height 23
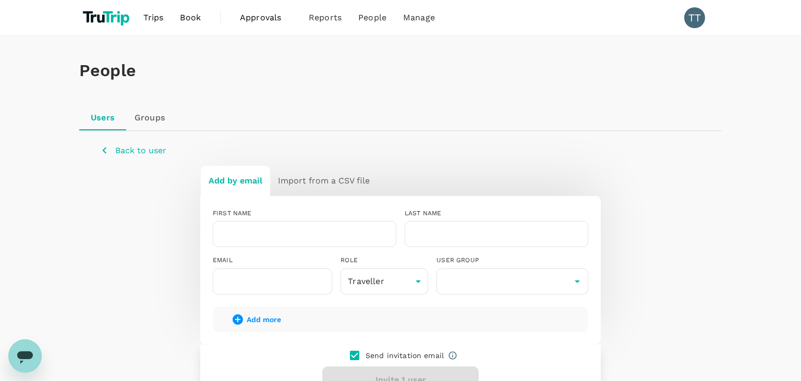
scroll to position [120, 0]
